Goal: Task Accomplishment & Management: Use online tool/utility

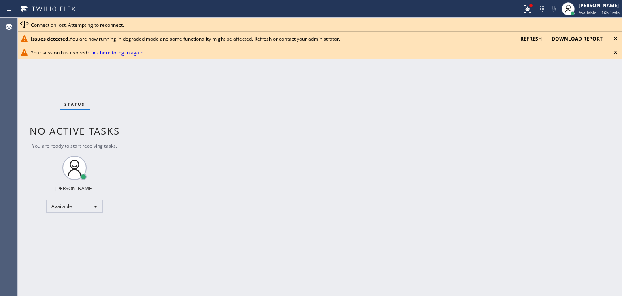
click at [616, 38] on icon at bounding box center [616, 39] width 10 height 10
